Goal: Transaction & Acquisition: Purchase product/service

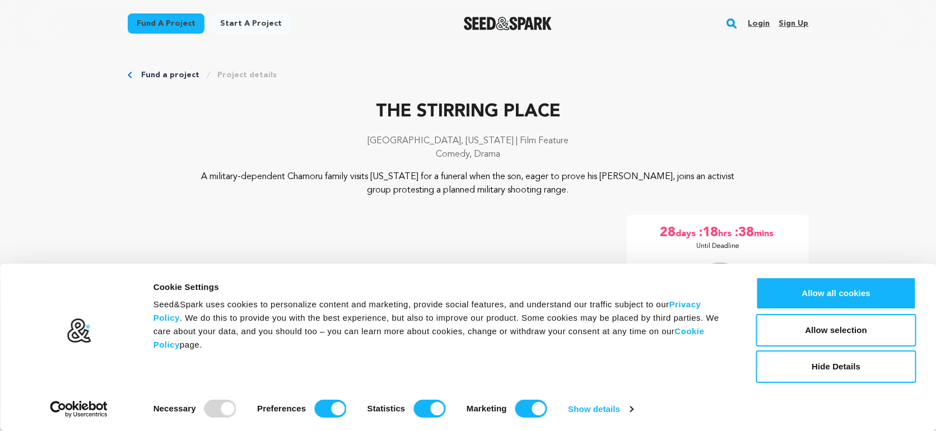
scroll to position [103, 0]
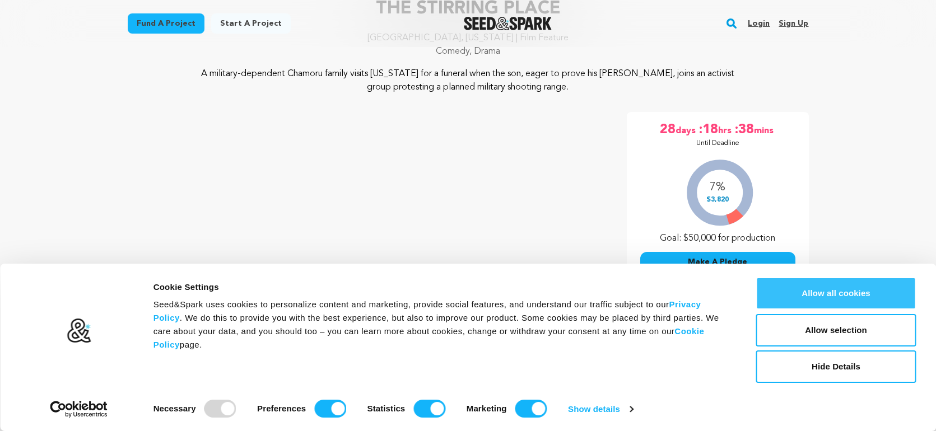
click at [839, 294] on button "Allow all cookies" at bounding box center [836, 293] width 160 height 32
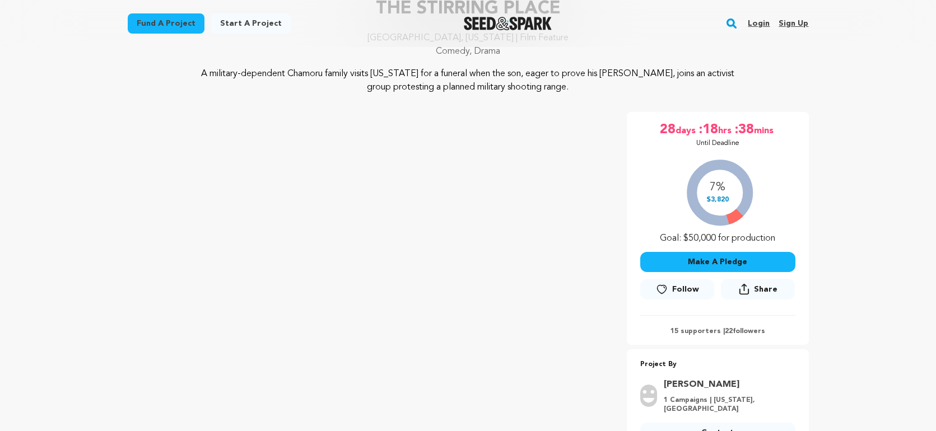
click at [662, 289] on icon at bounding box center [662, 289] width 12 height 11
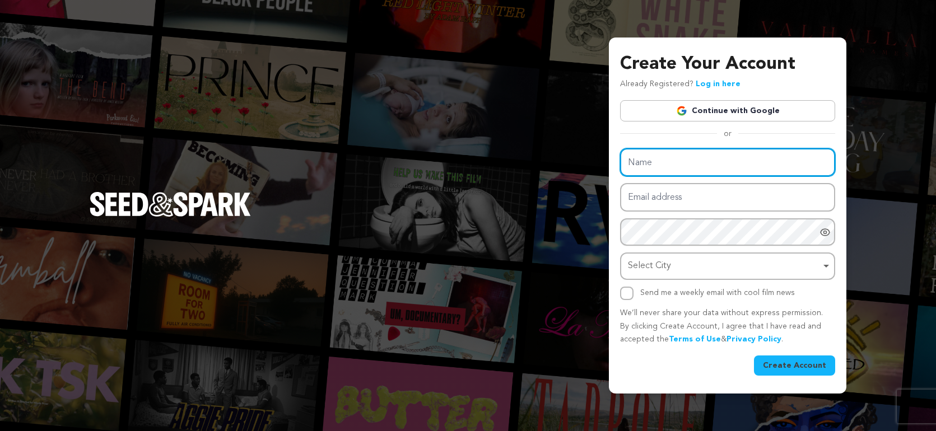
click at [720, 164] on input "Name" at bounding box center [727, 162] width 215 height 29
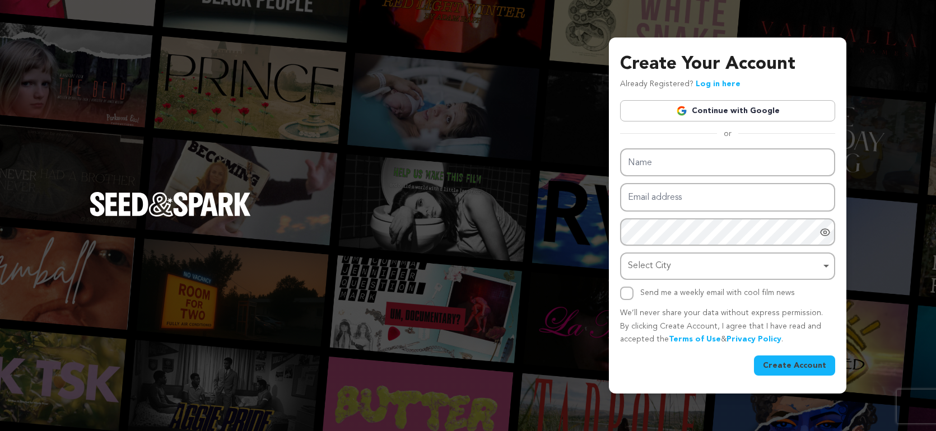
click at [794, 112] on link "Continue with Google" at bounding box center [727, 110] width 215 height 21
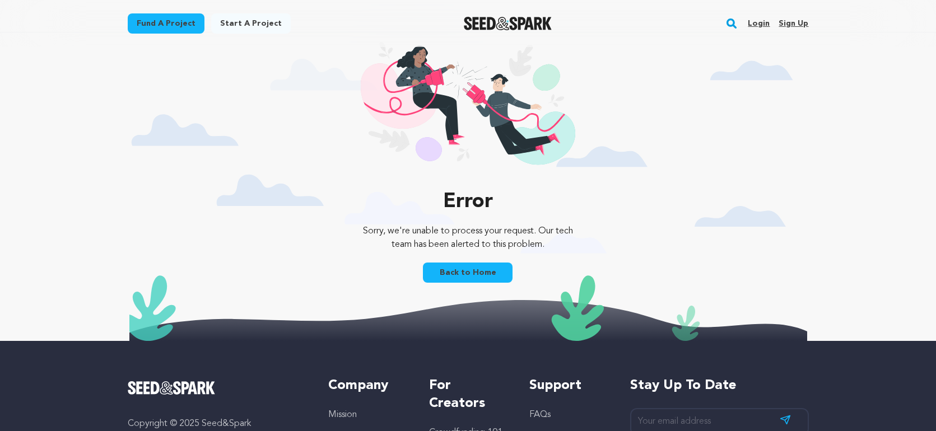
scroll to position [17, 0]
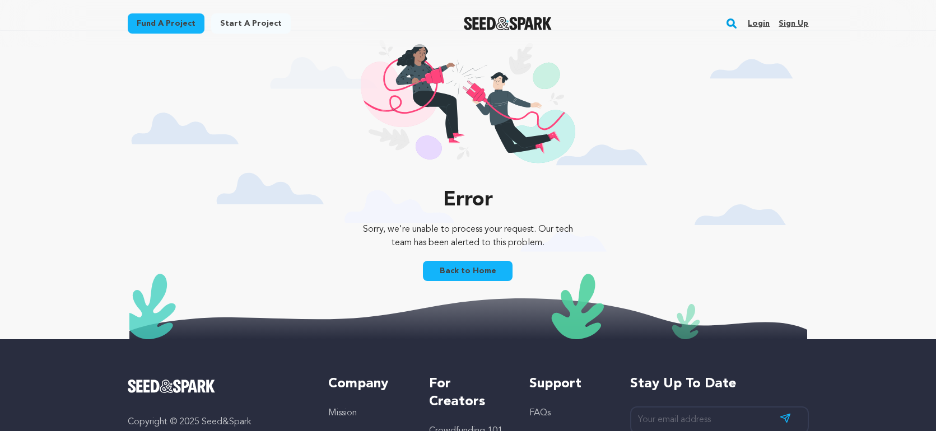
click at [157, 24] on link "Fund a project" at bounding box center [166, 23] width 77 height 20
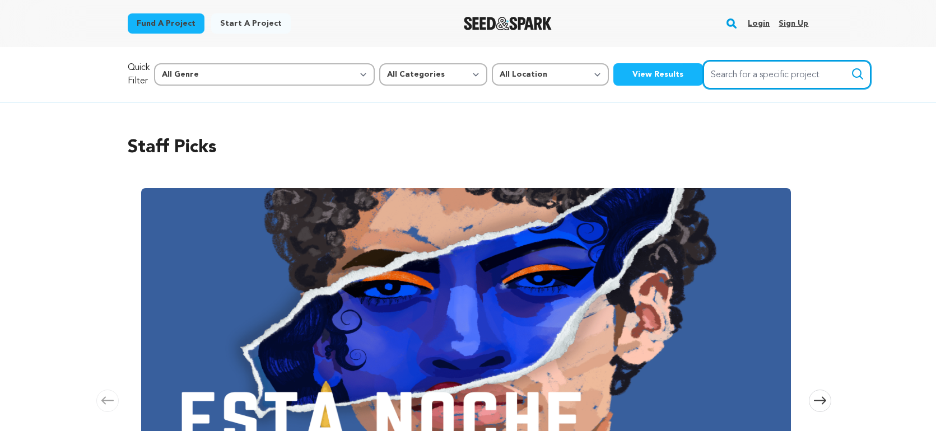
click at [703, 76] on input "Search for a specific project" at bounding box center [787, 75] width 168 height 29
type input "a"
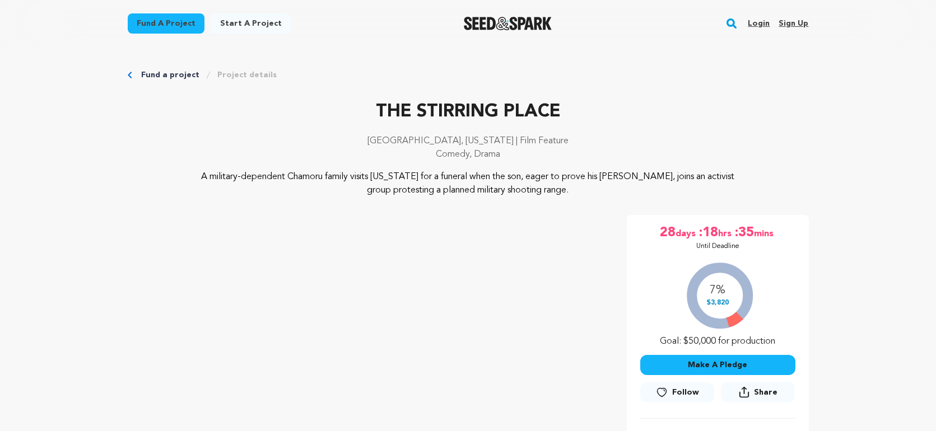
click at [701, 364] on button "Make A Pledge" at bounding box center [717, 365] width 155 height 20
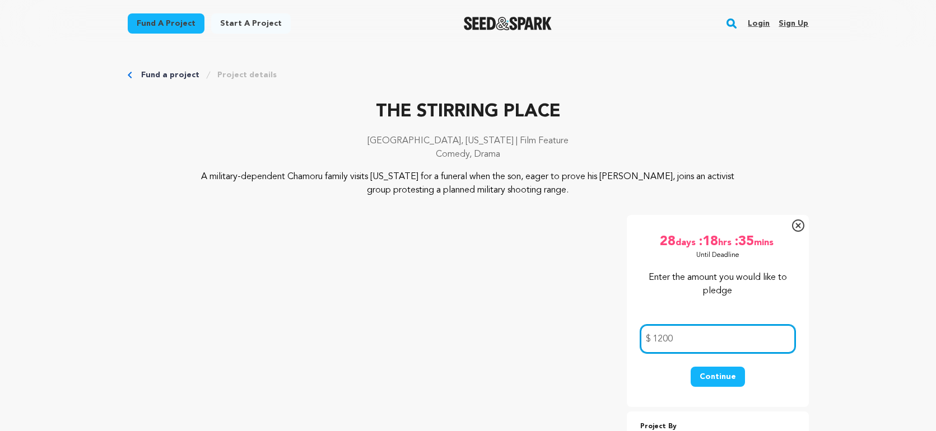
type input "1200"
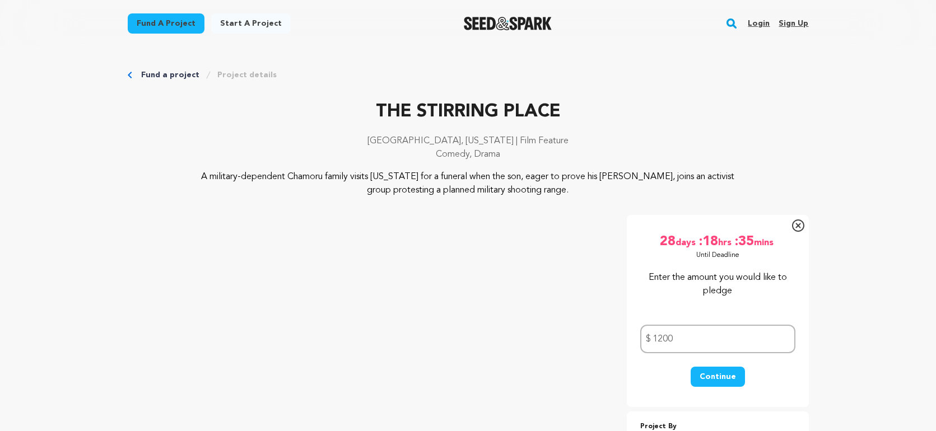
click at [710, 375] on button "Continue" at bounding box center [718, 377] width 54 height 20
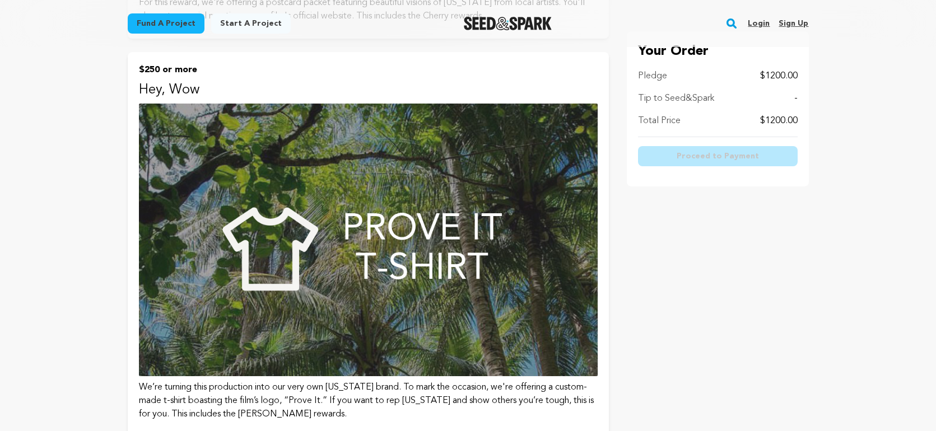
scroll to position [1346, 0]
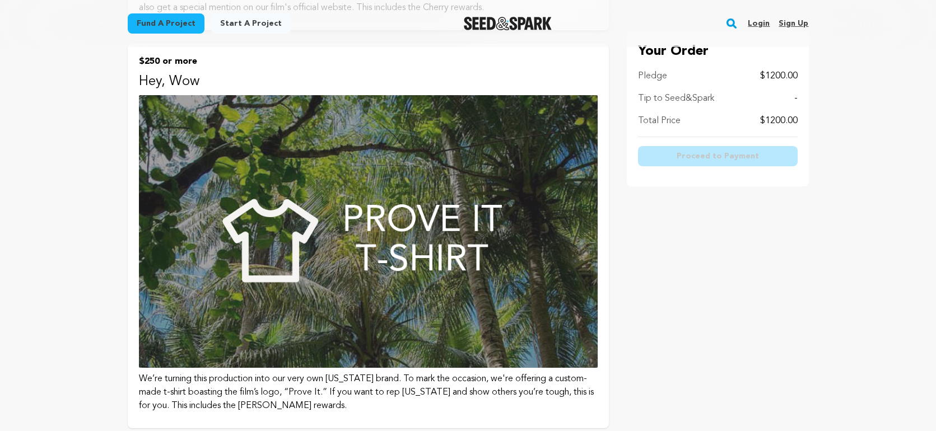
click at [406, 170] on img at bounding box center [368, 231] width 459 height 273
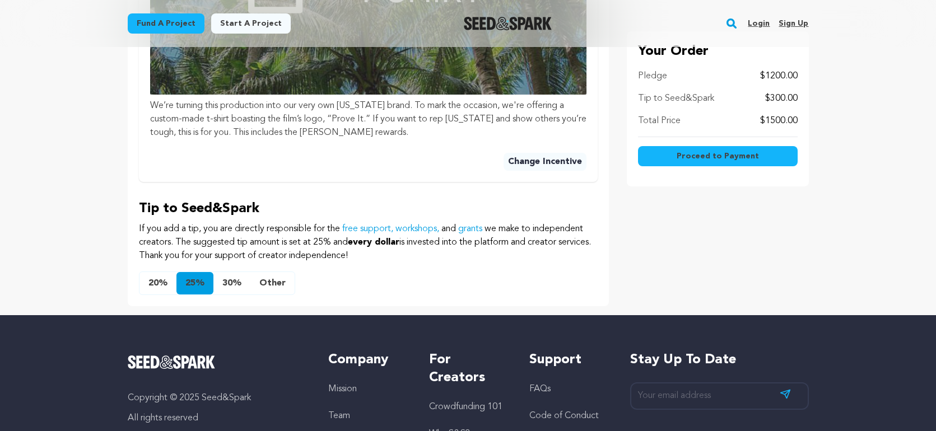
scroll to position [578, 0]
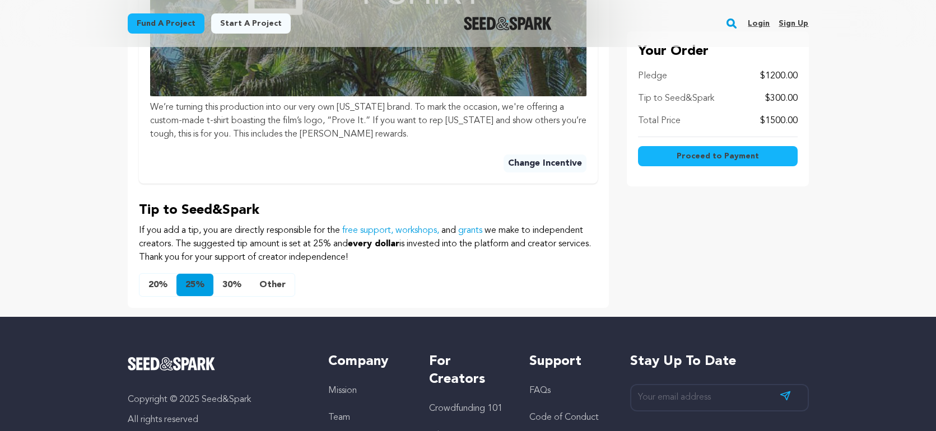
click at [273, 283] on button "Other" at bounding box center [272, 285] width 44 height 22
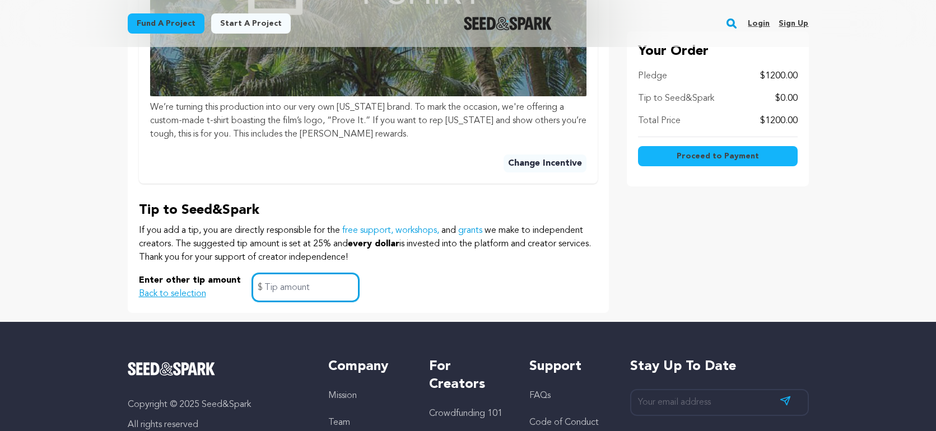
drag, startPoint x: 264, startPoint y: 287, endPoint x: 289, endPoint y: 292, distance: 25.2
click at [264, 287] on input "text" at bounding box center [305, 287] width 107 height 29
type input "0"
click at [698, 155] on span "Proceed to Payment" at bounding box center [718, 156] width 82 height 11
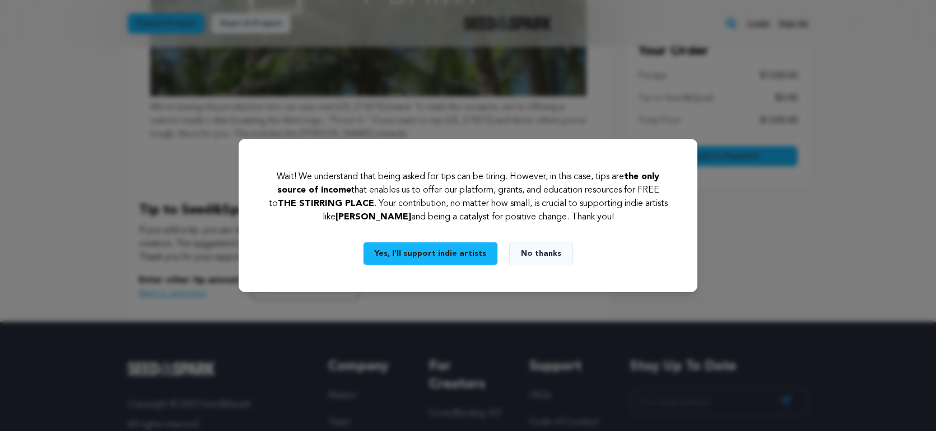
click at [534, 253] on button "No thanks" at bounding box center [541, 254] width 64 height 24
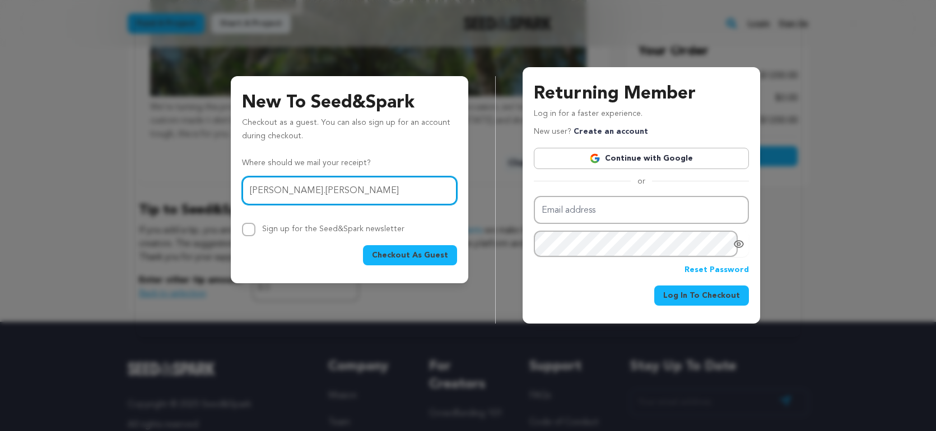
type input "monica.tinkham@gmail.com"
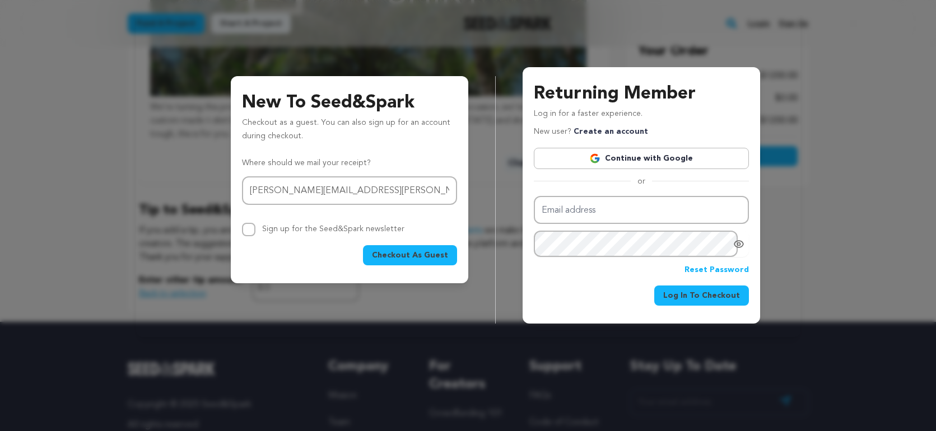
click at [407, 254] on span "Checkout As Guest" at bounding box center [410, 255] width 76 height 11
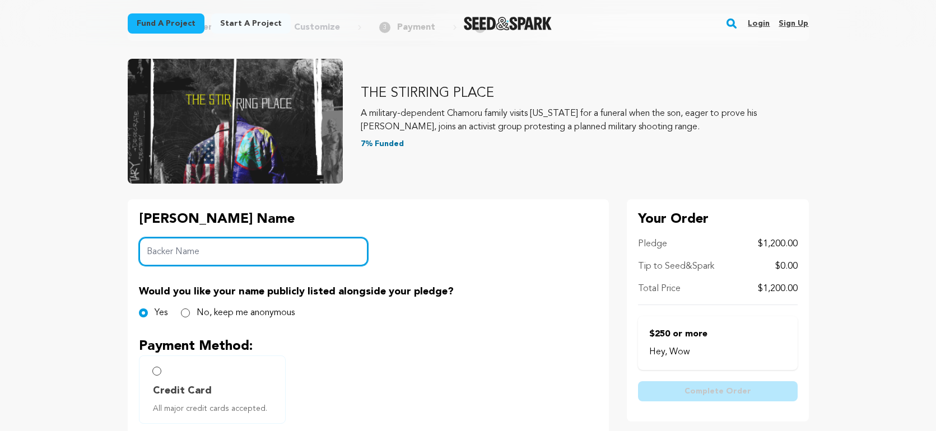
scroll to position [83, 0]
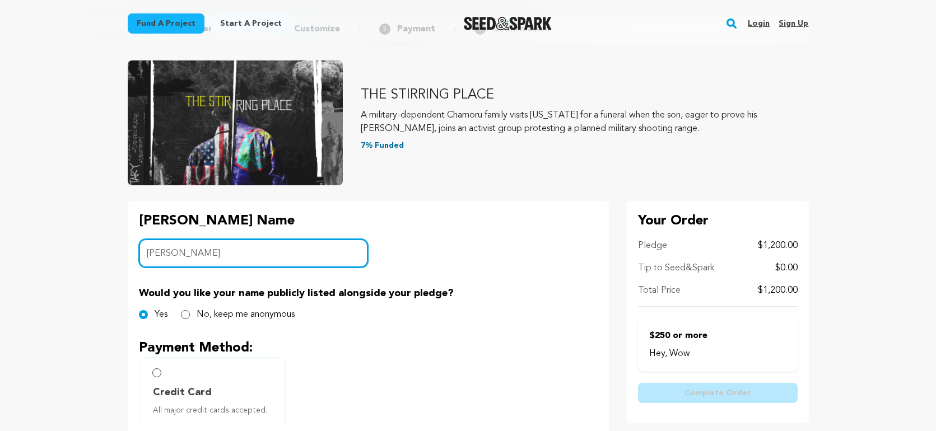
type input "Monica Tinkham"
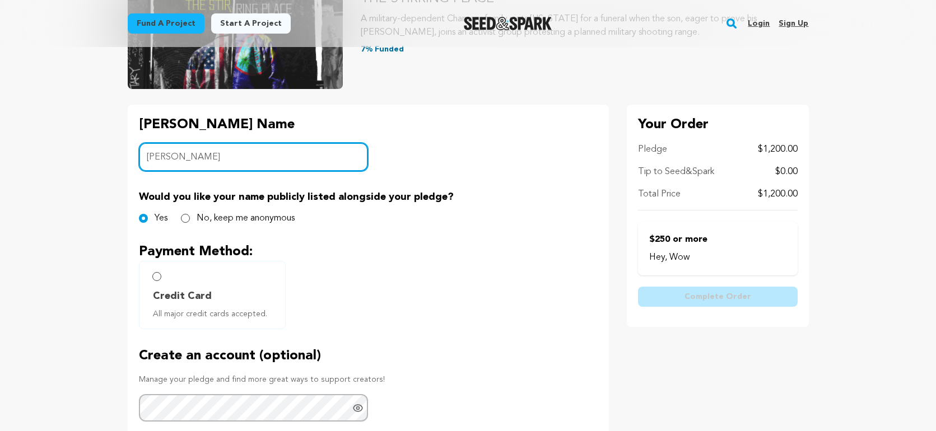
scroll to position [180, 0]
click at [184, 218] on input "No, keep me anonymous" at bounding box center [185, 217] width 9 height 9
radio input "true"
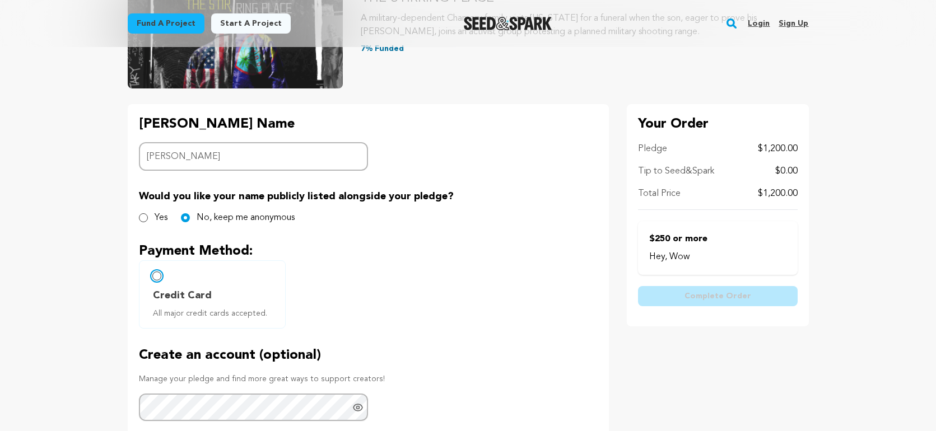
click at [159, 276] on input "Credit Card All major credit cards accepted." at bounding box center [156, 276] width 9 height 9
radio input "false"
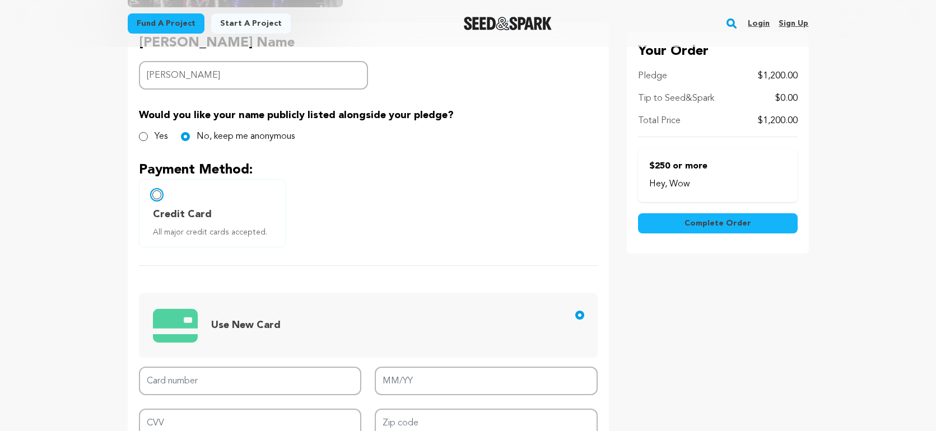
scroll to position [265, 0]
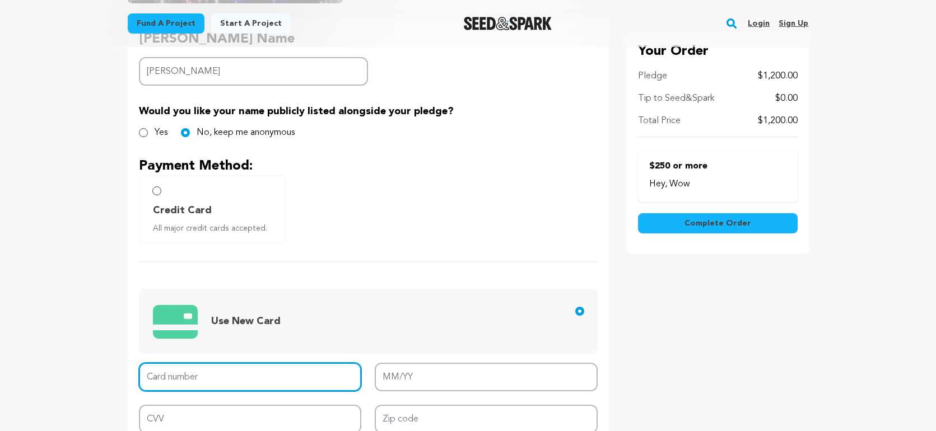
click at [324, 377] on input "Card number" at bounding box center [250, 377] width 223 height 29
type input "5466 1605 4979 6728"
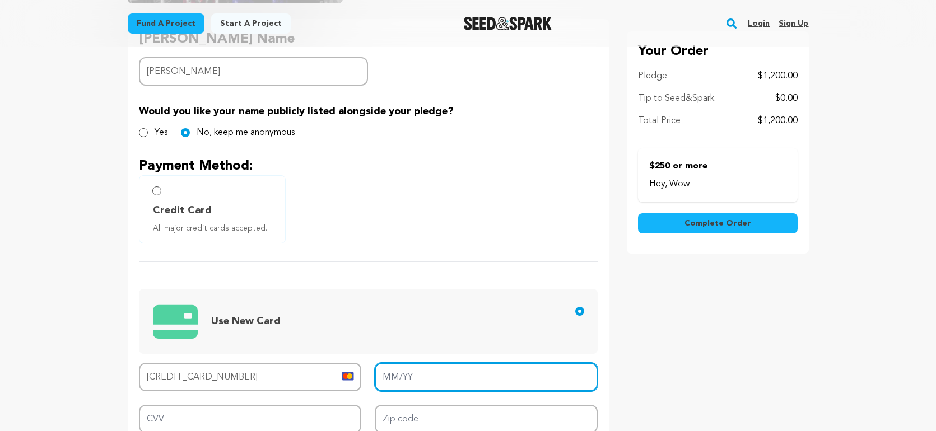
click at [426, 377] on input "MM/YY" at bounding box center [486, 377] width 223 height 29
type input "05/29"
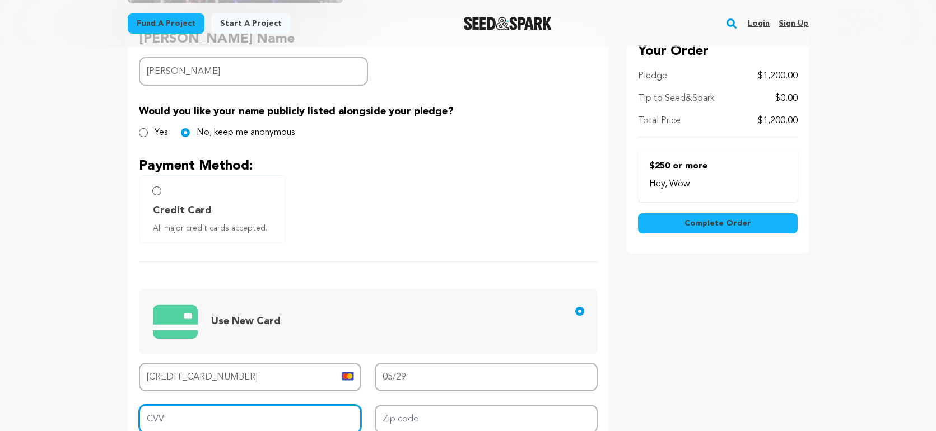
click at [286, 421] on input "CVV" at bounding box center [250, 419] width 223 height 29
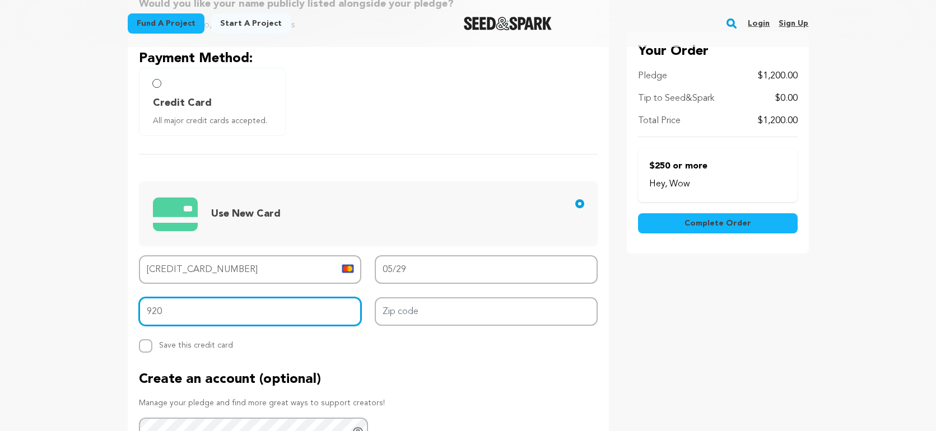
scroll to position [373, 0]
type input "920"
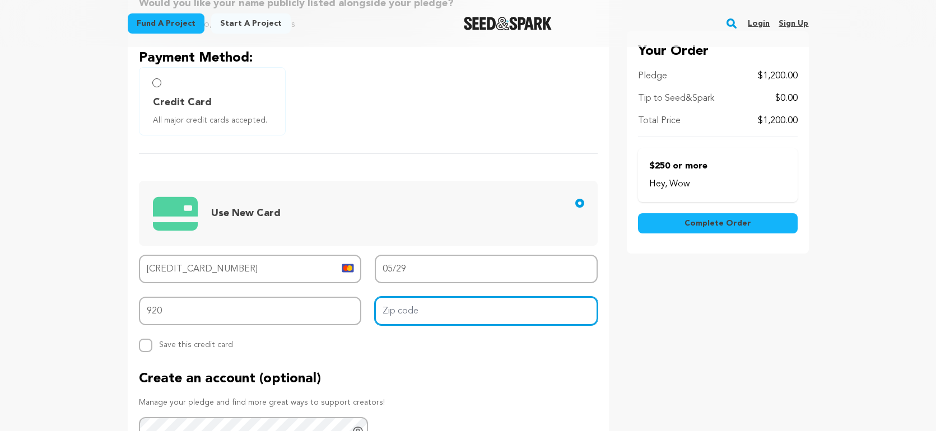
click at [436, 317] on input "Zip code" at bounding box center [486, 311] width 223 height 29
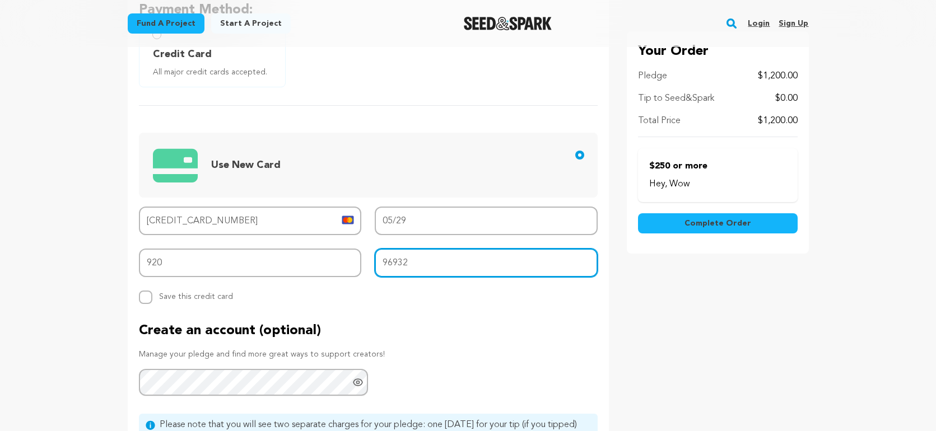
scroll to position [425, 0]
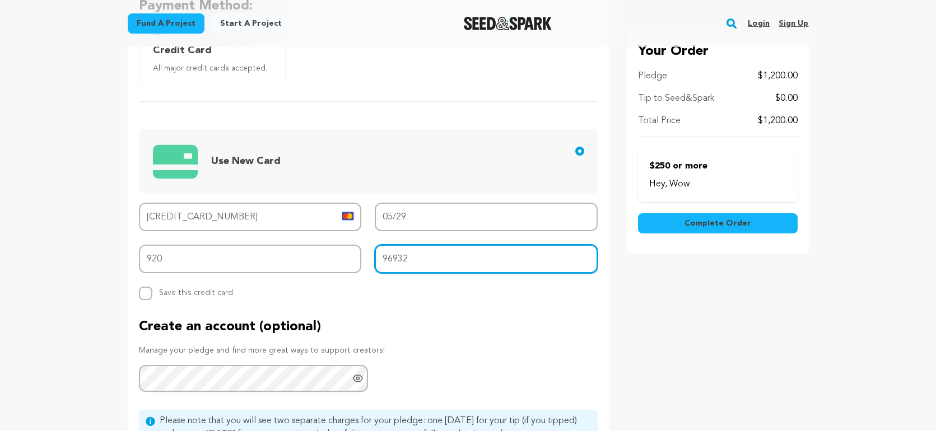
type input "96932"
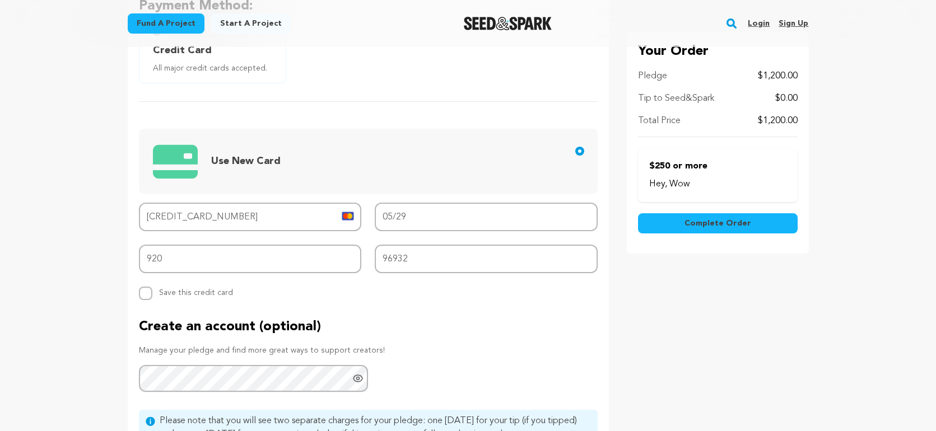
click at [731, 225] on span "Complete Order" at bounding box center [718, 223] width 67 height 11
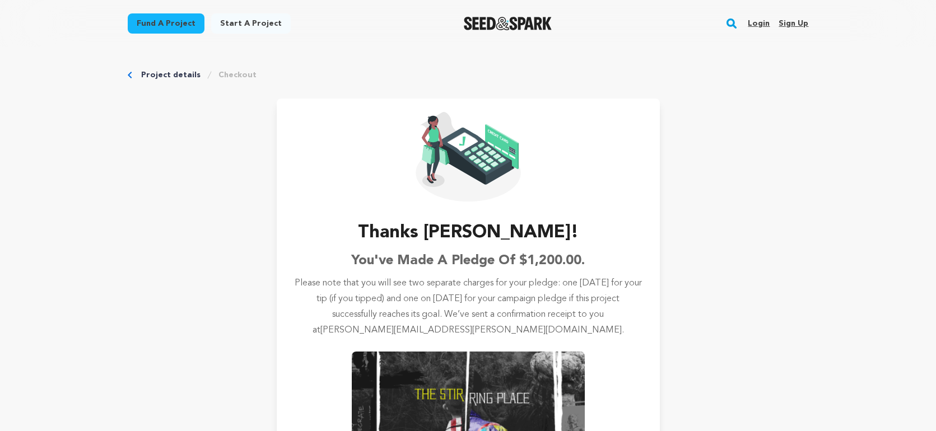
click at [160, 73] on link "Project details" at bounding box center [170, 74] width 59 height 11
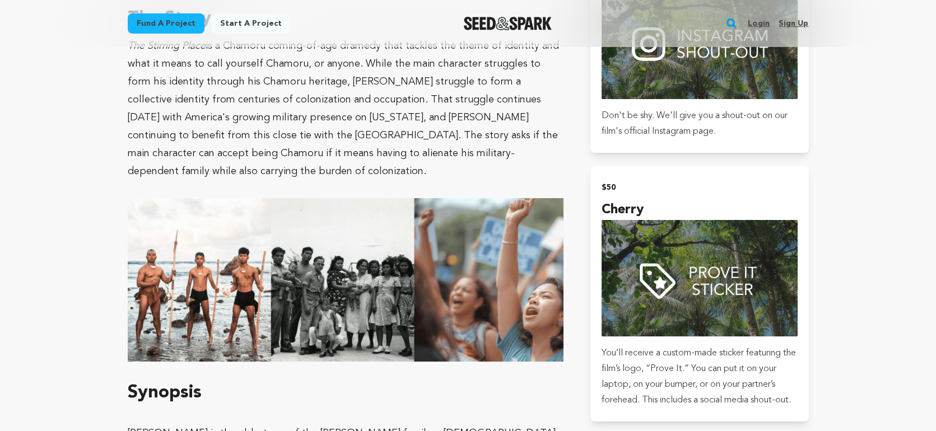
scroll to position [817, 0]
